Goal: Information Seeking & Learning: Learn about a topic

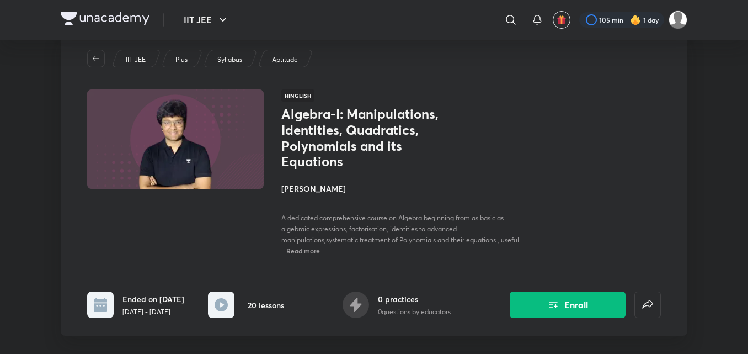
click at [96, 57] on icon "button" at bounding box center [96, 58] width 9 height 9
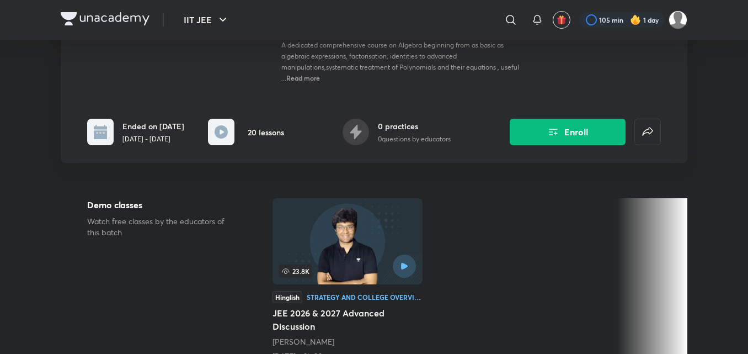
scroll to position [204, 0]
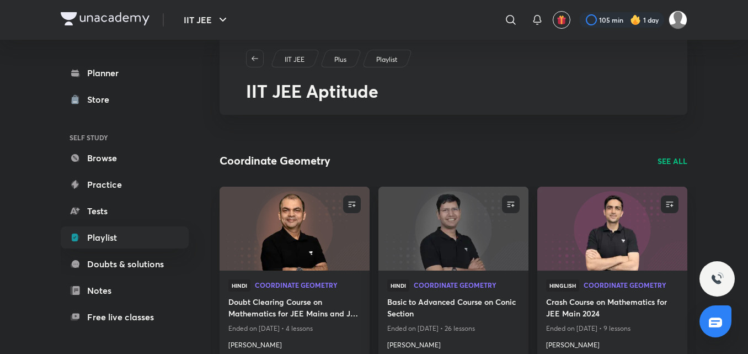
scroll to position [7, 0]
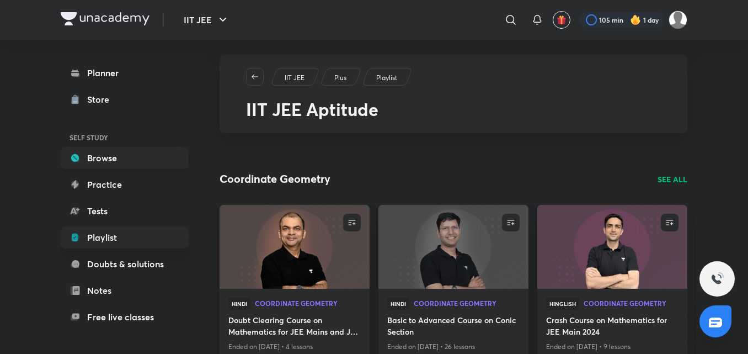
click at [145, 156] on link "Browse" at bounding box center [125, 158] width 128 height 22
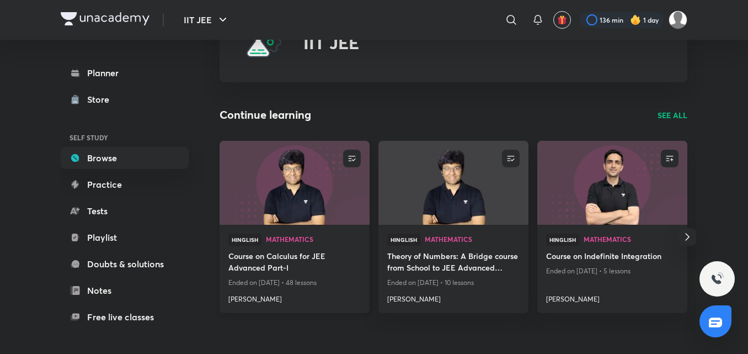
scroll to position [57, 0]
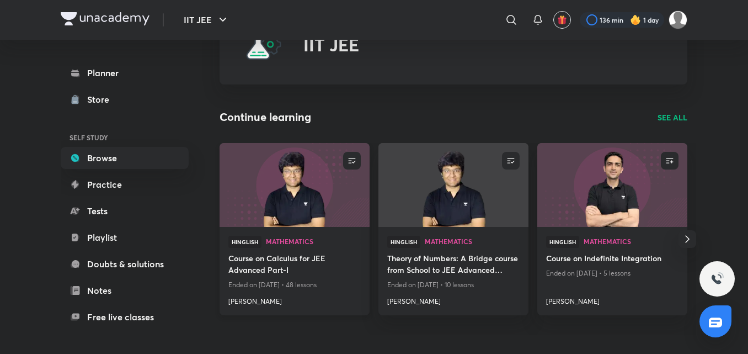
click at [280, 280] on p "Ended on [DATE] • 48 lessons" at bounding box center [294, 285] width 132 height 14
click at [266, 266] on h4 "Course on Calculus for JEE Advanced Part-I" at bounding box center [294, 264] width 132 height 25
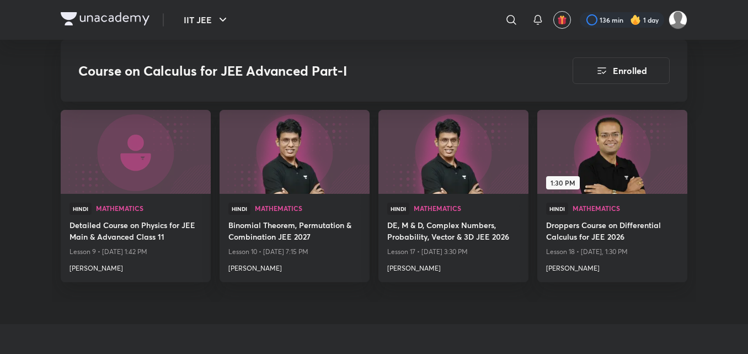
scroll to position [4662, 0]
